Goal: Transaction & Acquisition: Purchase product/service

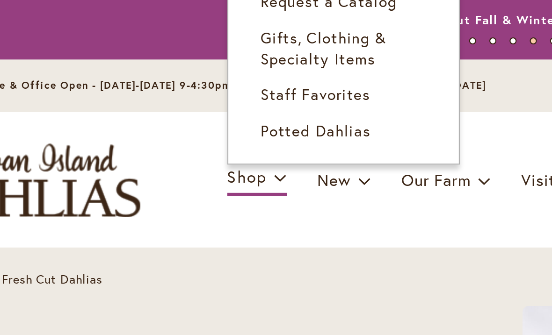
click at [185, 46] on link "Staff Favorites" at bounding box center [201, 44] width 107 height 16
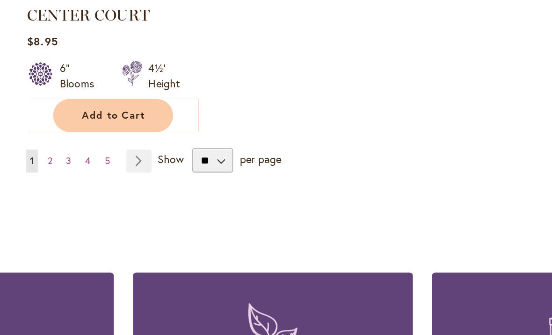
scroll to position [1281, 0]
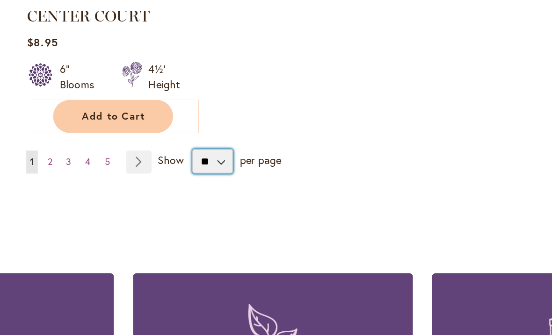
click at [227, 110] on select "** ** ** **" at bounding box center [239, 117] width 25 height 15
select select "**"
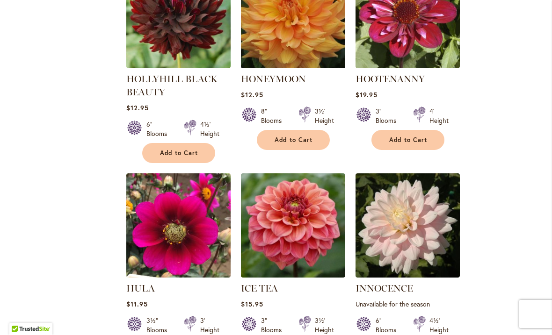
scroll to position [3679, 0]
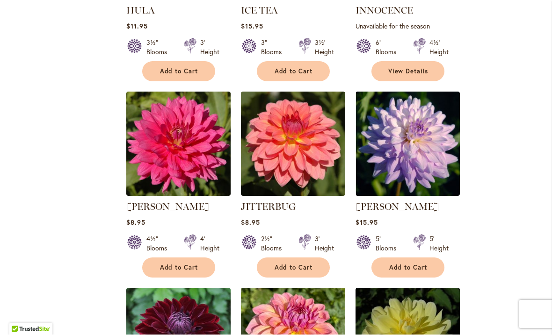
scroll to position [3957, 0]
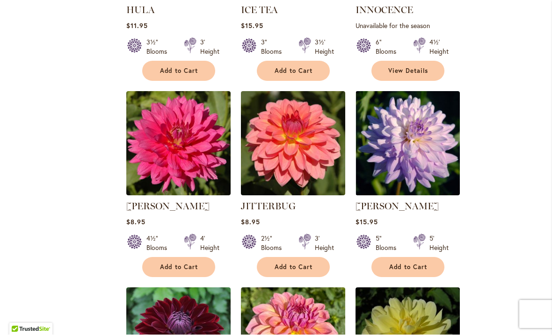
click at [440, 234] on div "5' Height" at bounding box center [438, 243] width 19 height 19
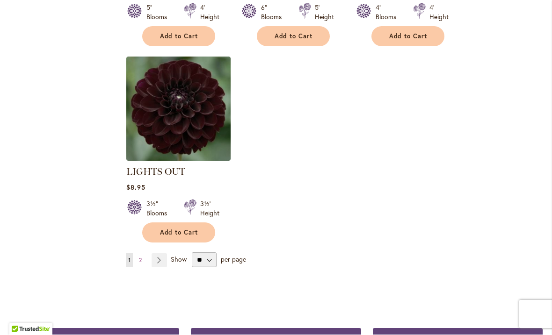
scroll to position [4386, 0]
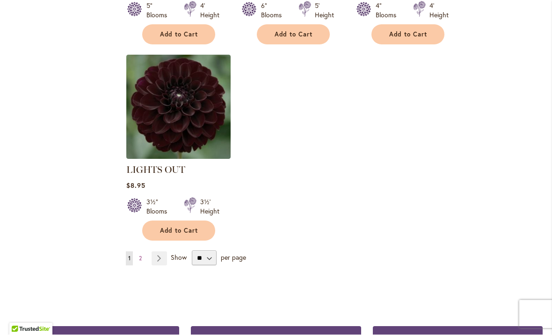
click at [150, 252] on li "Page Next" at bounding box center [157, 259] width 19 height 14
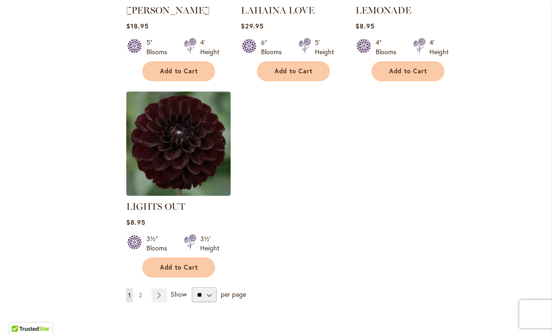
scroll to position [4349, 0]
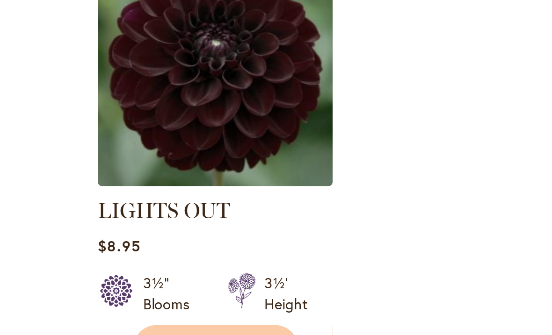
click at [137, 289] on link "Page 2" at bounding box center [140, 296] width 7 height 14
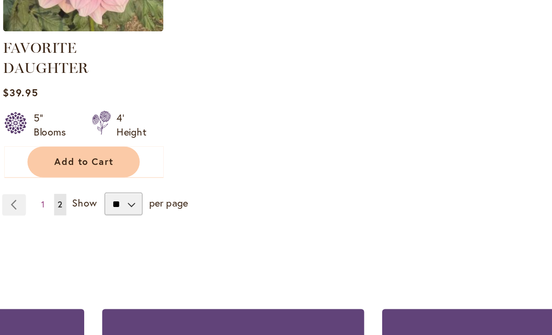
scroll to position [3779, 0]
